Goal: Transaction & Acquisition: Purchase product/service

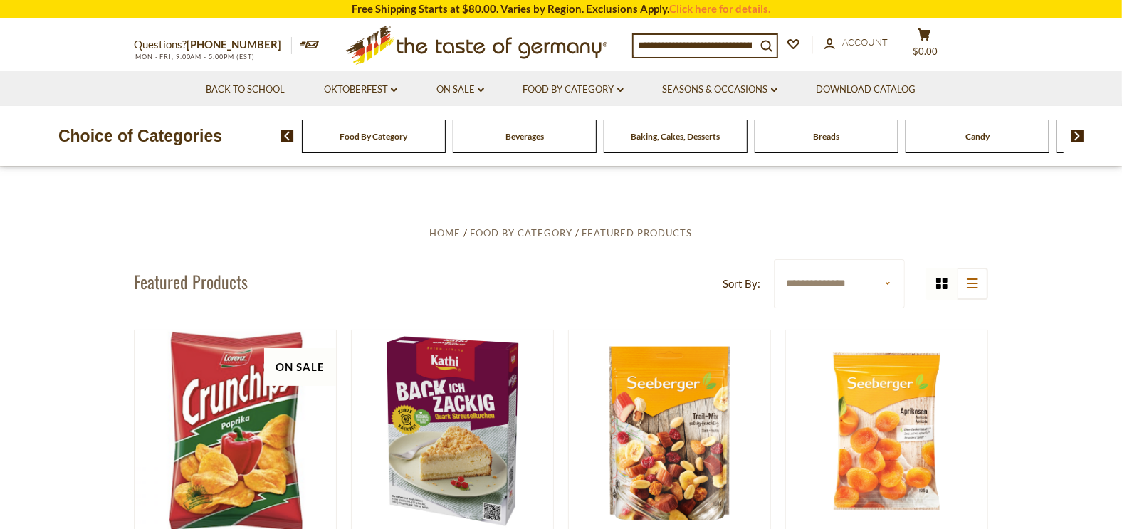
click at [352, 135] on span "Food By Category" at bounding box center [374, 136] width 68 height 11
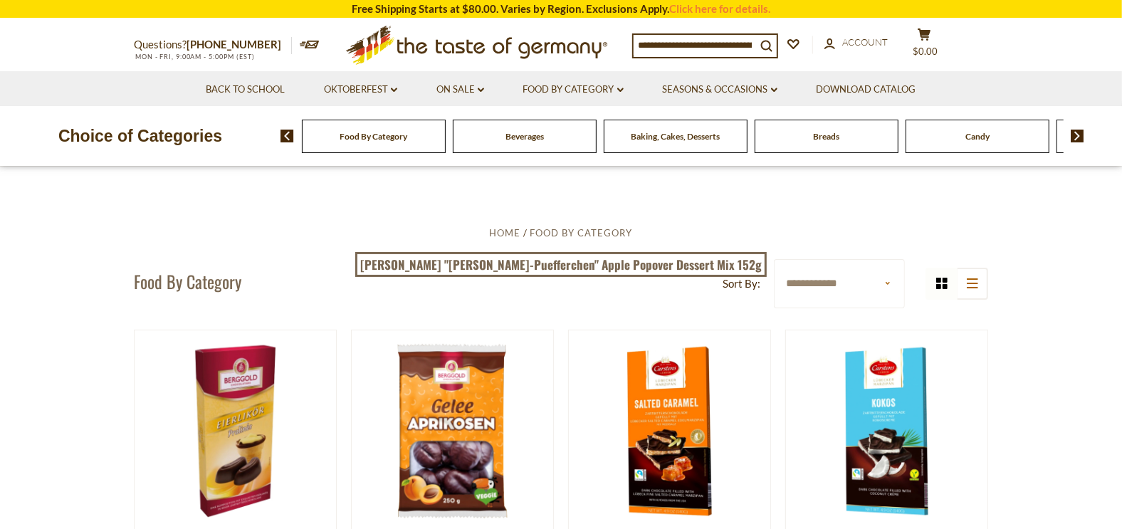
drag, startPoint x: 640, startPoint y: 42, endPoint x: 685, endPoint y: 38, distance: 45.0
click at [685, 38] on input at bounding box center [695, 45] width 122 height 20
drag, startPoint x: 638, startPoint y: 38, endPoint x: 750, endPoint y: 38, distance: 111.8
click at [735, 39] on input at bounding box center [695, 45] width 122 height 20
drag, startPoint x: 759, startPoint y: 40, endPoint x: 653, endPoint y: 42, distance: 106.1
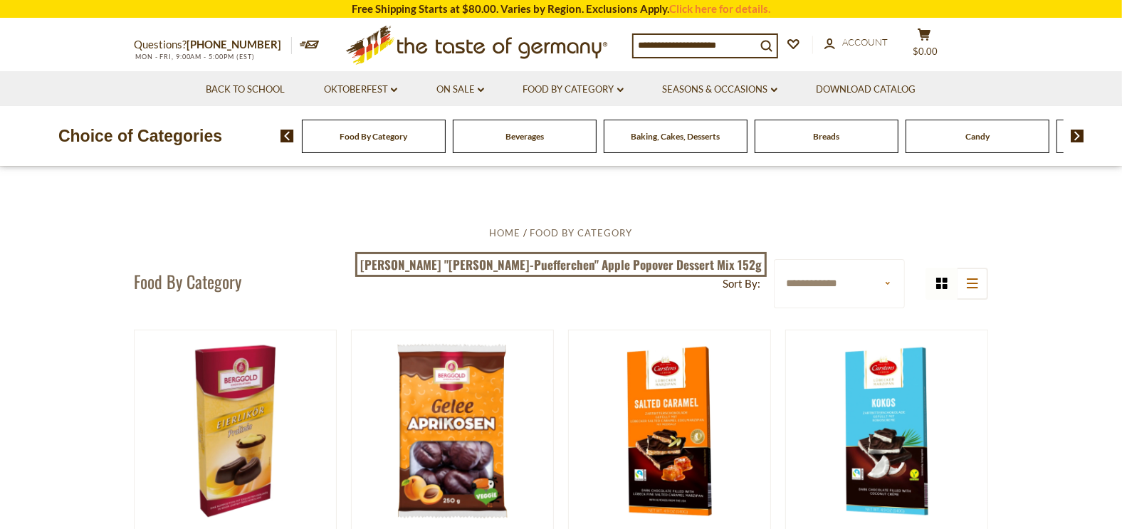
click at [653, 42] on input at bounding box center [695, 45] width 122 height 20
click at [649, 41] on input at bounding box center [695, 45] width 122 height 20
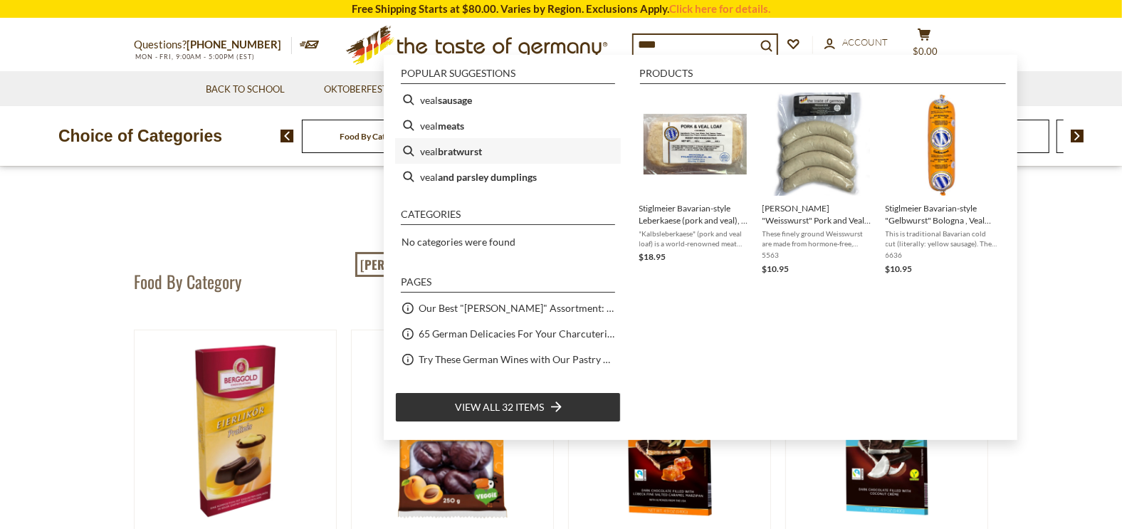
click at [468, 148] on b "bratwurst" at bounding box center [460, 151] width 44 height 16
type input "**********"
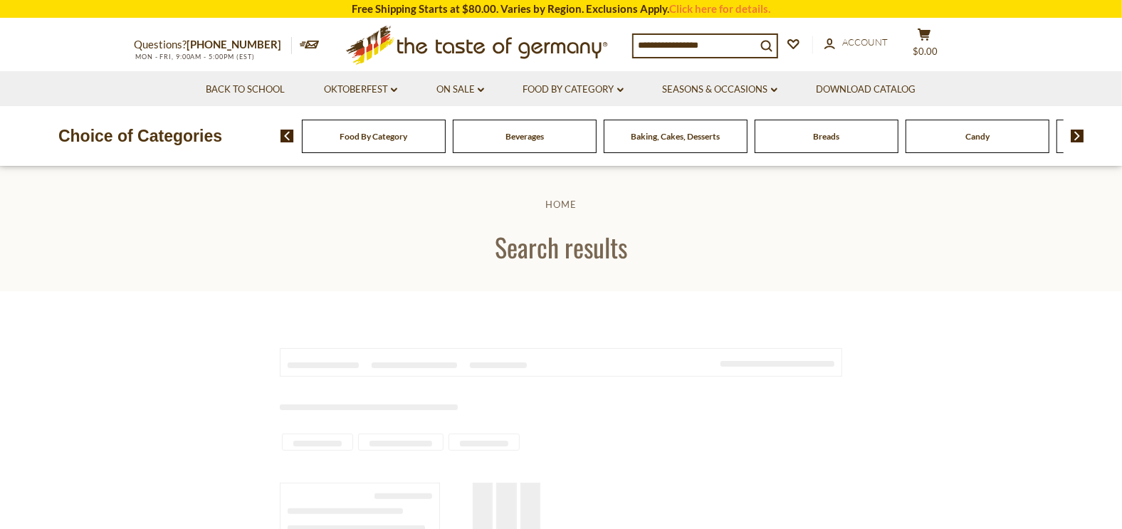
type input "**********"
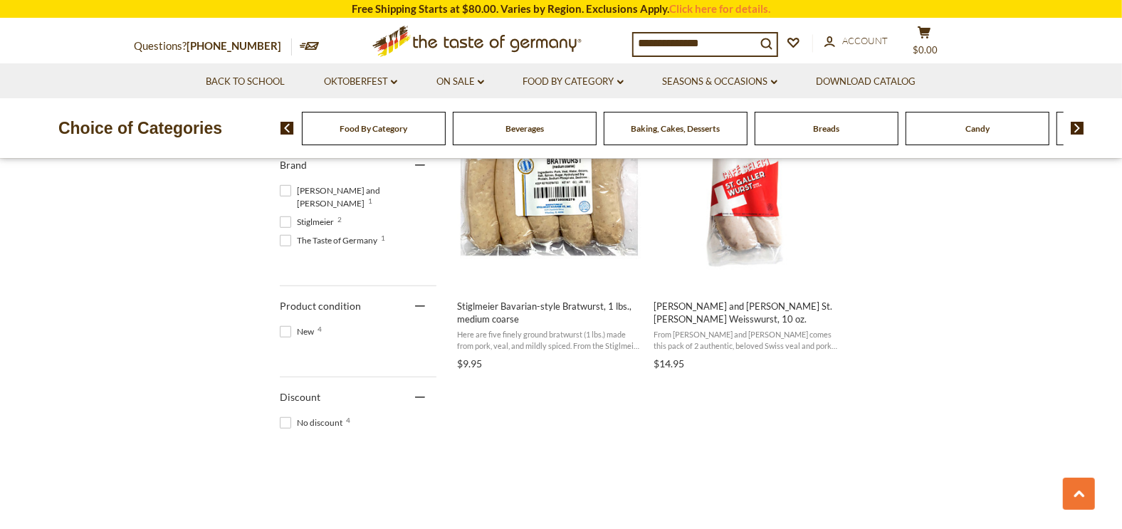
scroll to position [666, 0]
